Goal: Information Seeking & Learning: Learn about a topic

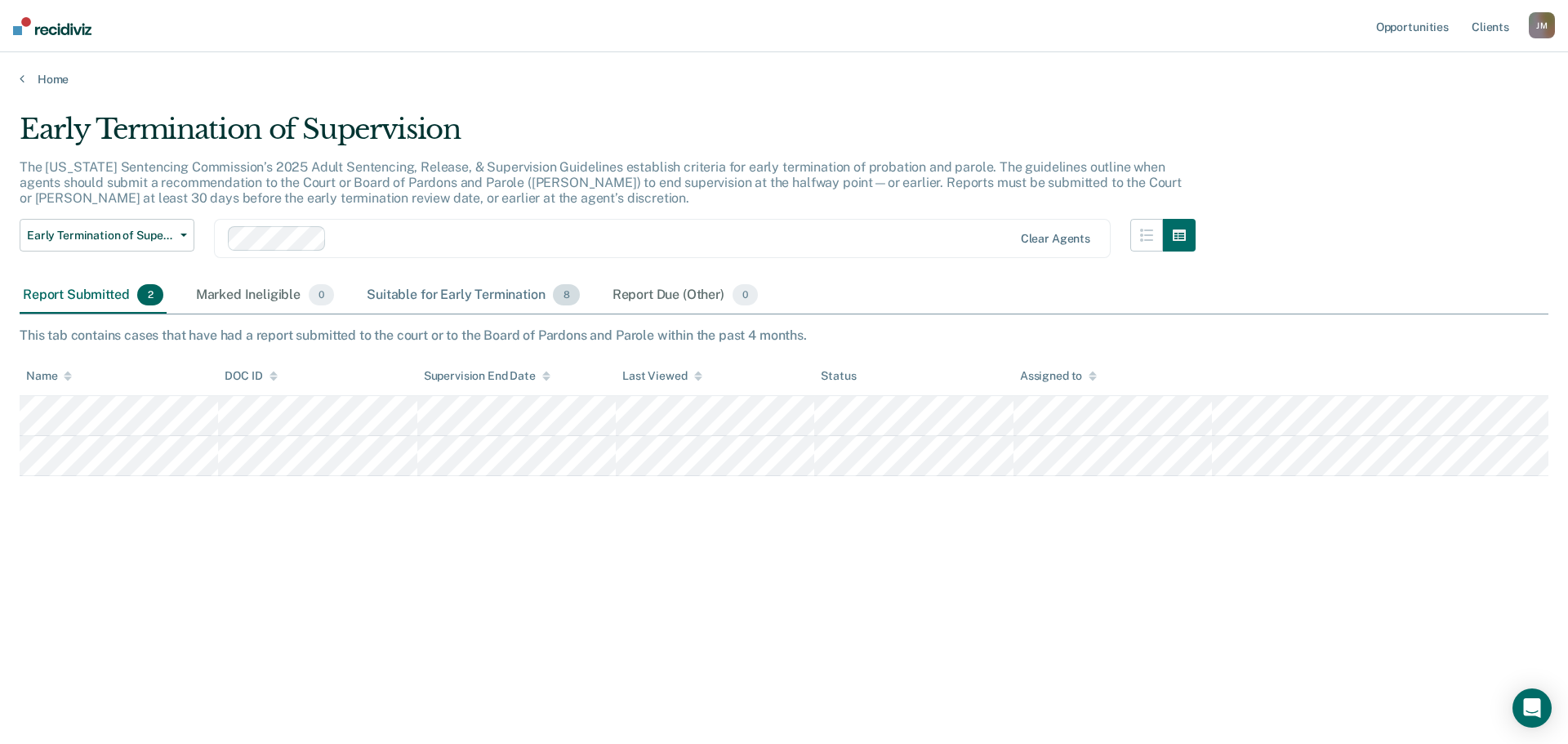
click at [469, 299] on div "Suitable for Early Termination 8" at bounding box center [473, 295] width 219 height 36
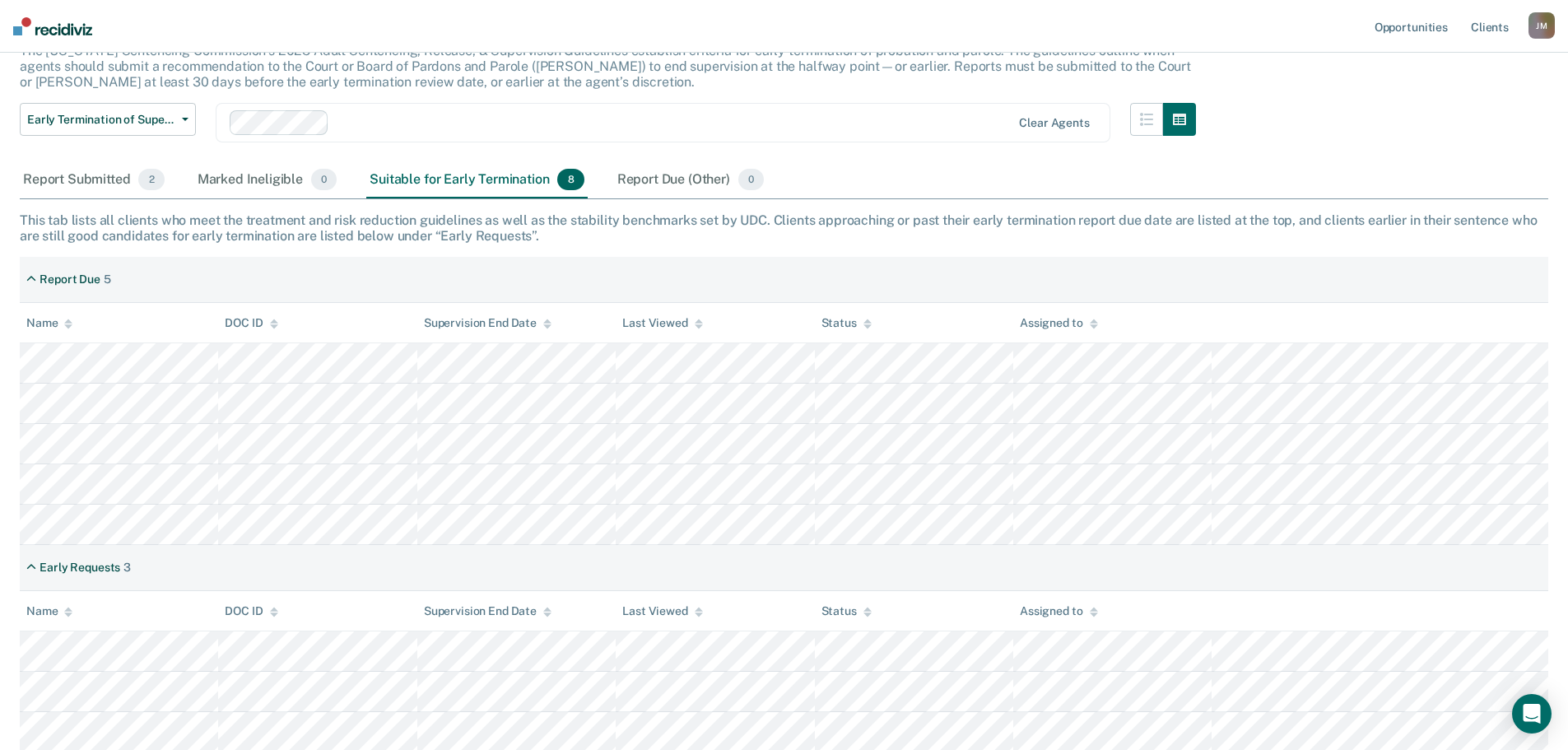
scroll to position [120, 0]
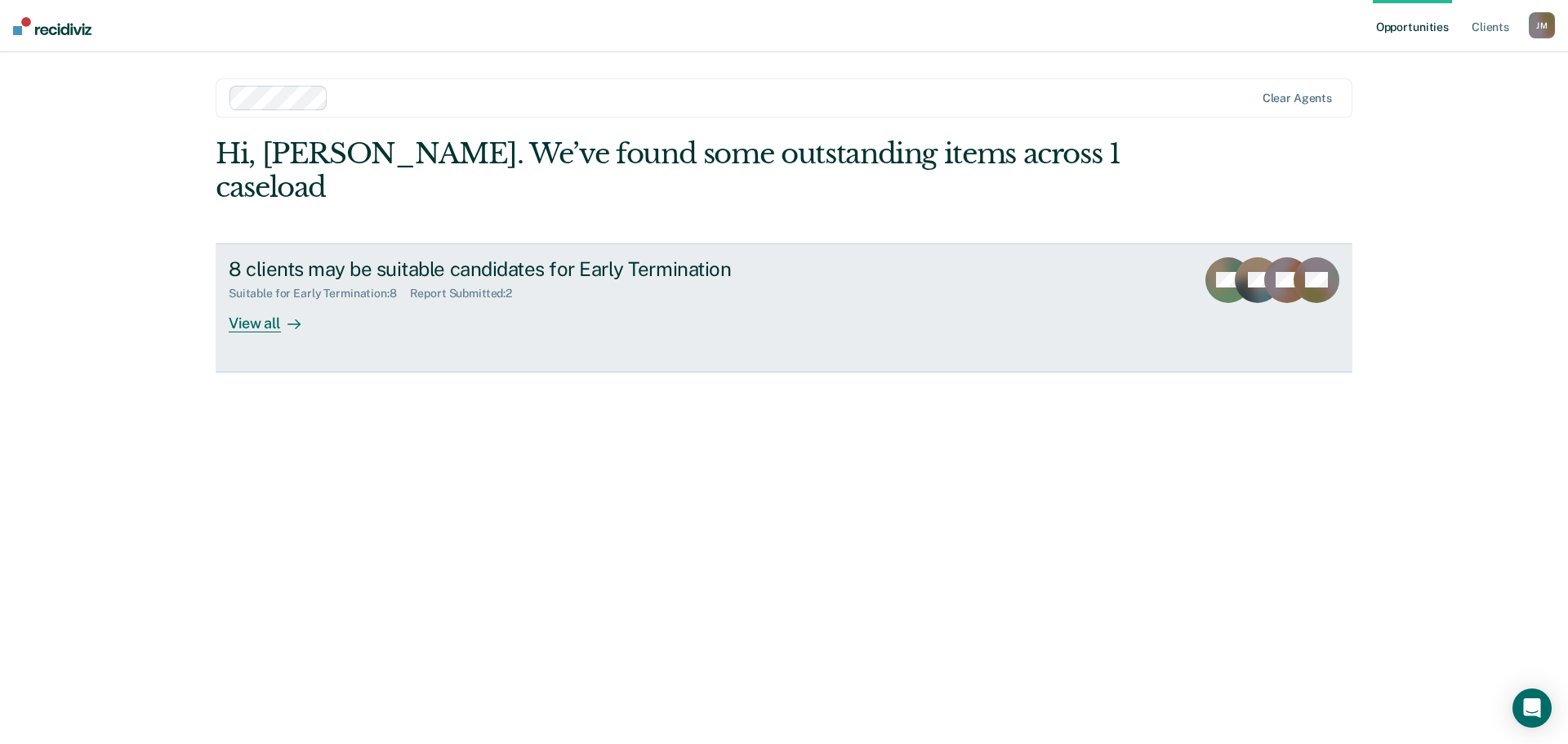
click at [269, 301] on div "View all" at bounding box center [274, 316] width 91 height 32
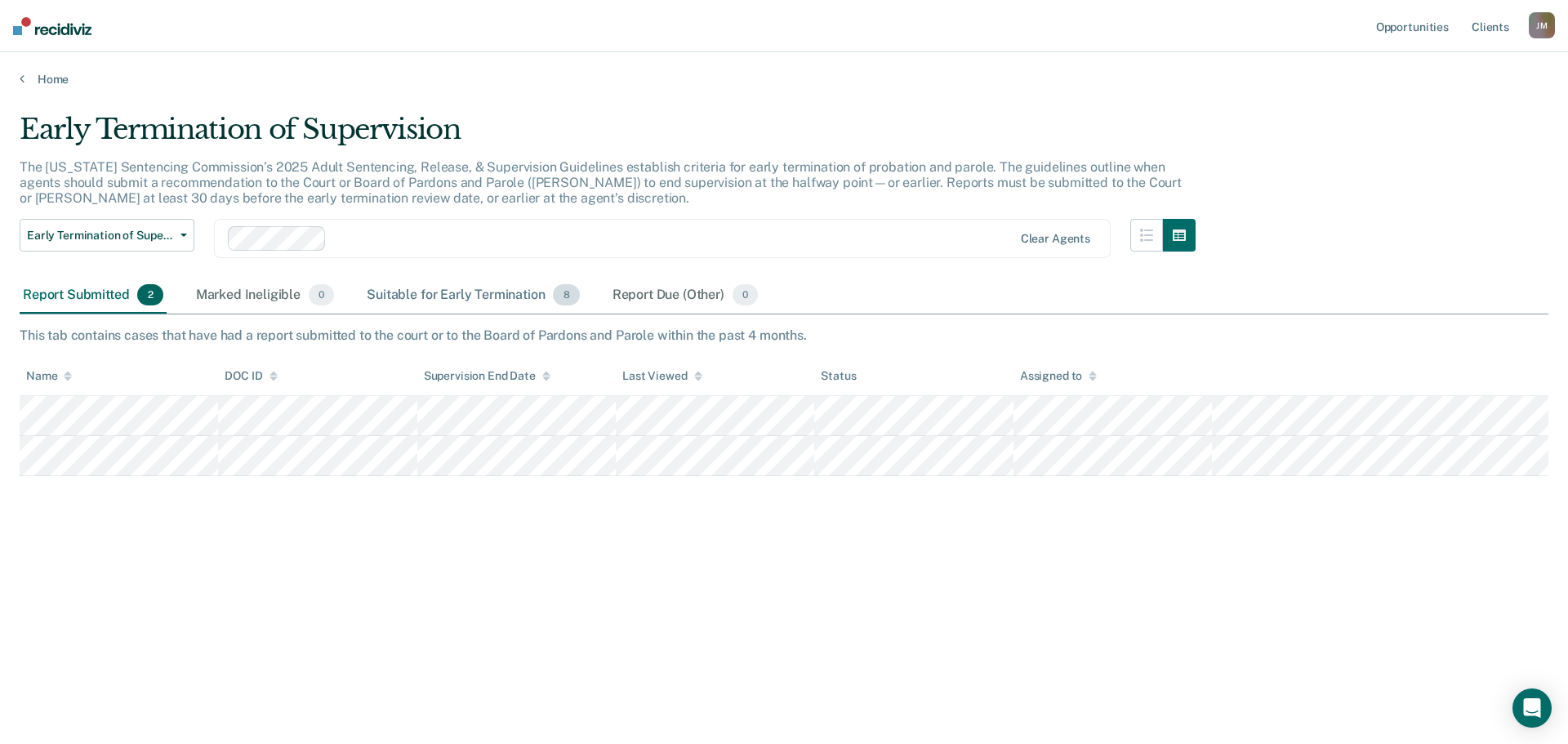
click at [441, 301] on div "Suitable for Early Termination 8" at bounding box center [473, 295] width 219 height 36
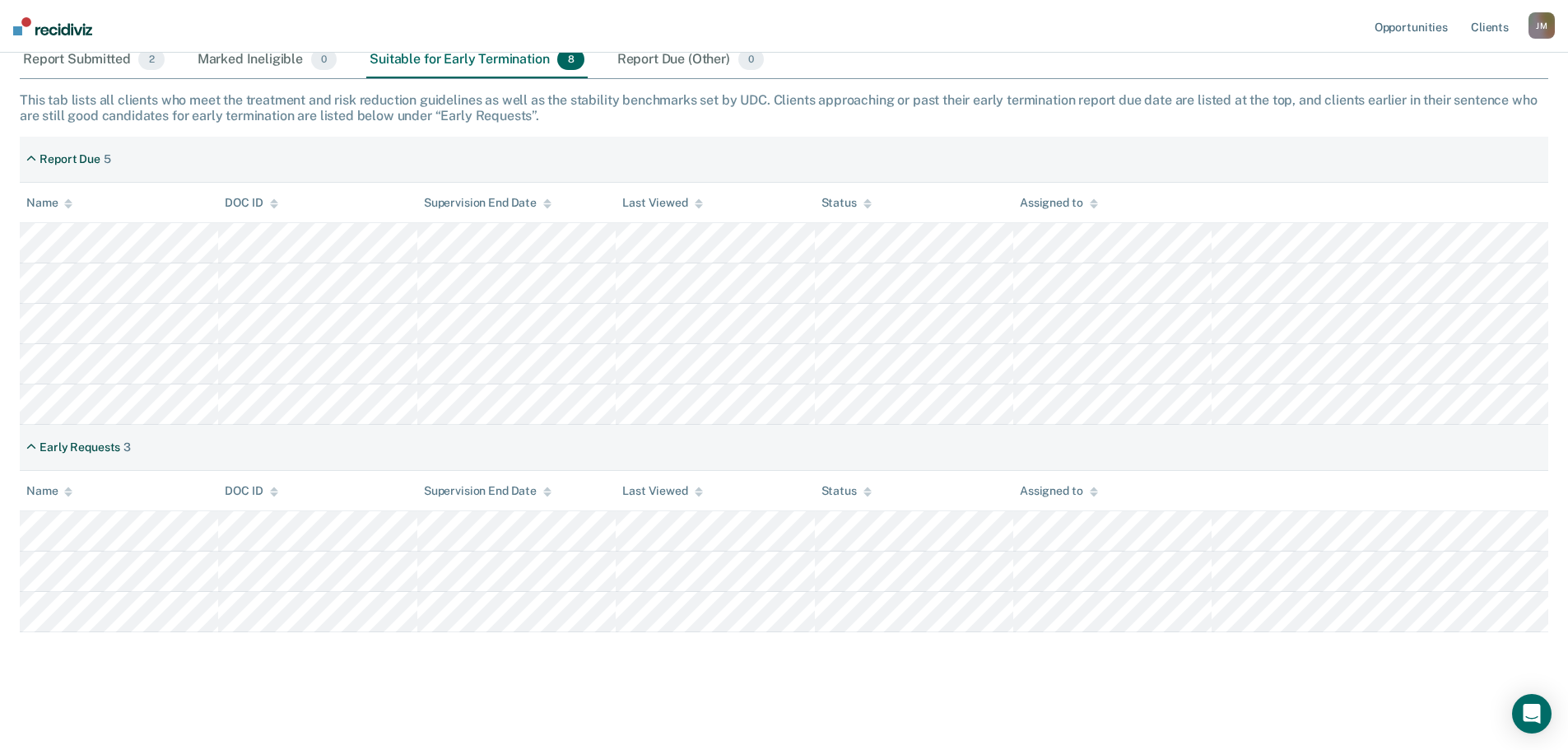
scroll to position [239, 0]
